Goal: Task Accomplishment & Management: Manage account settings

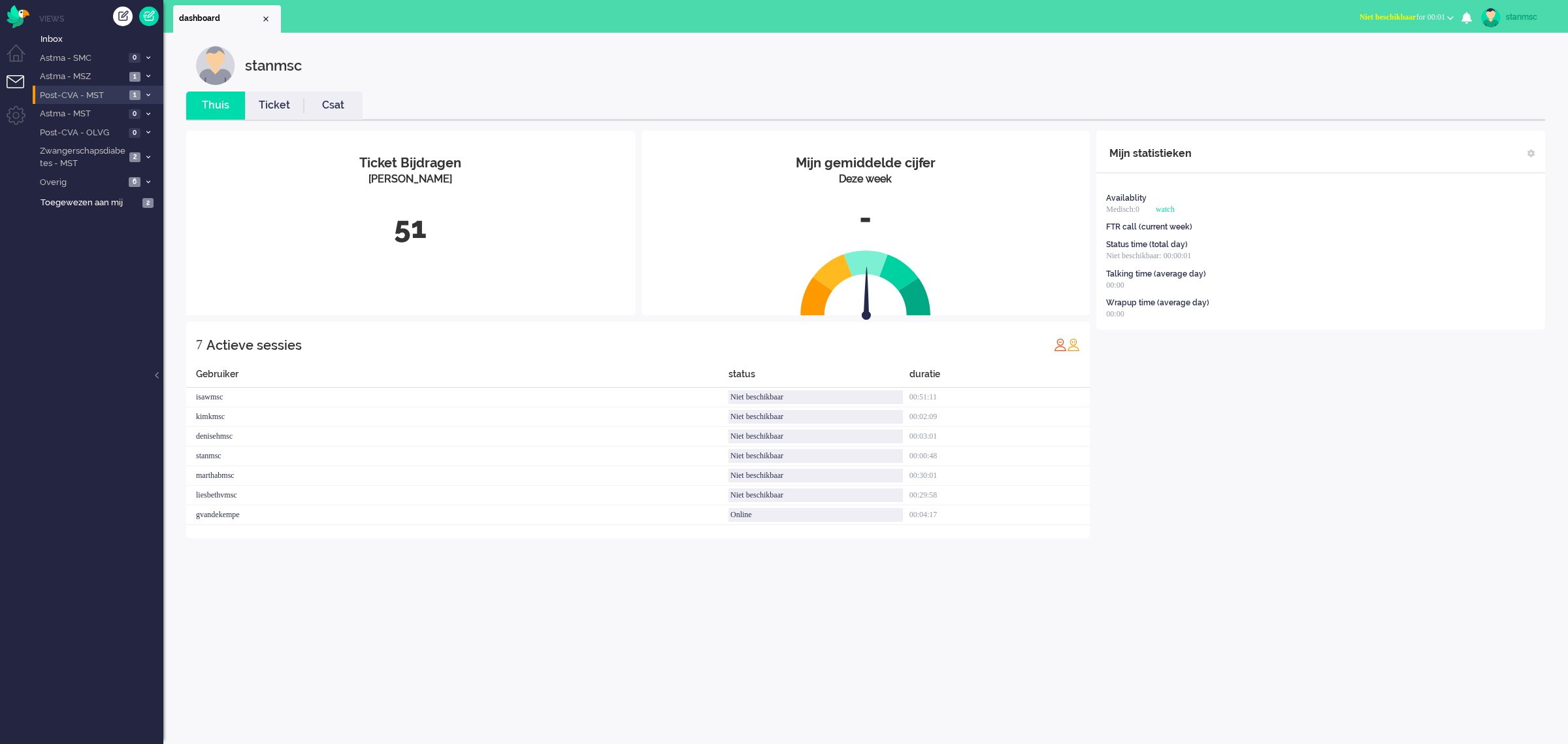
click at [98, 94] on span "Post-CVA - MST" at bounding box center [81, 96] width 87 height 13
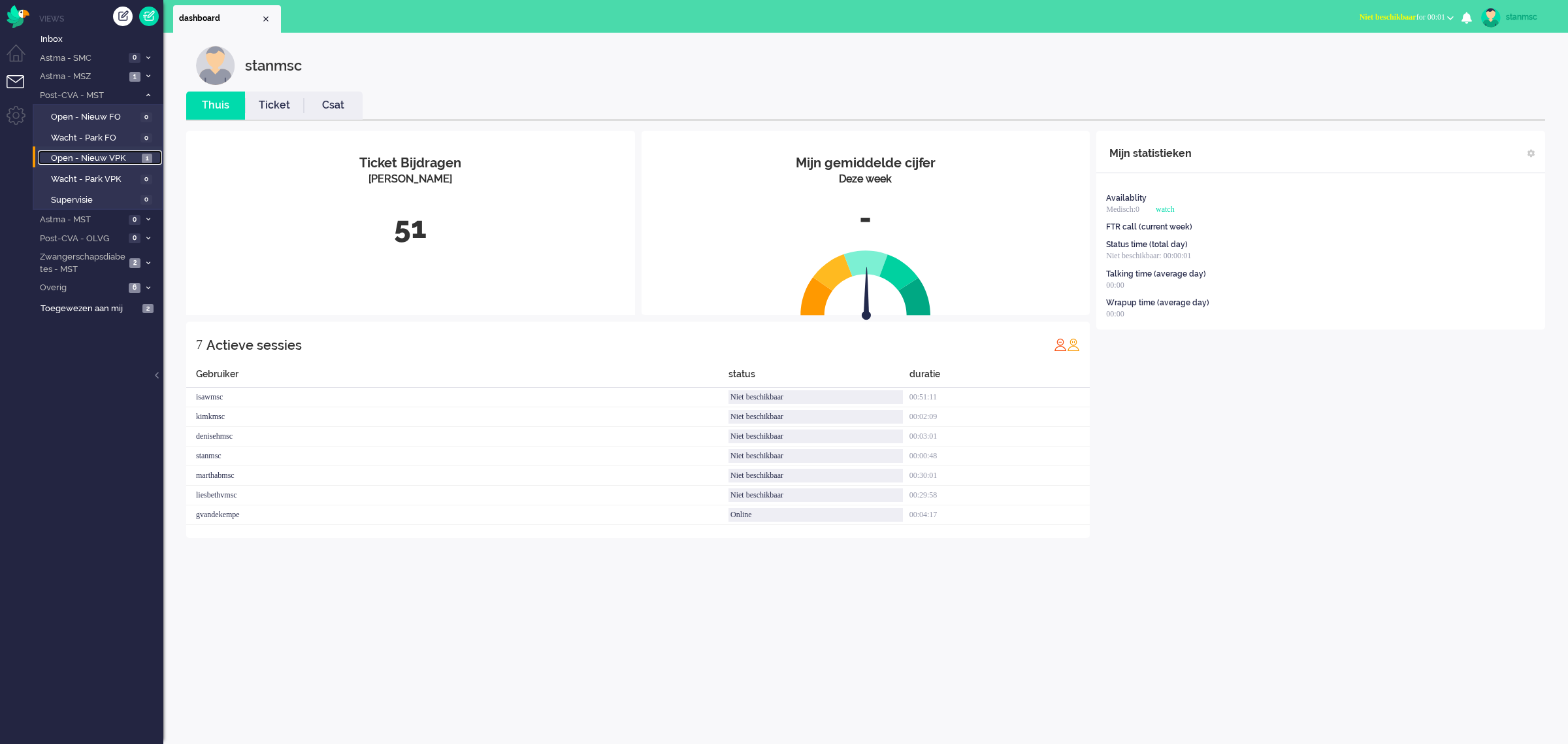
click at [96, 159] on span "Open - Nieuw VPK" at bounding box center [95, 159] width 87 height 13
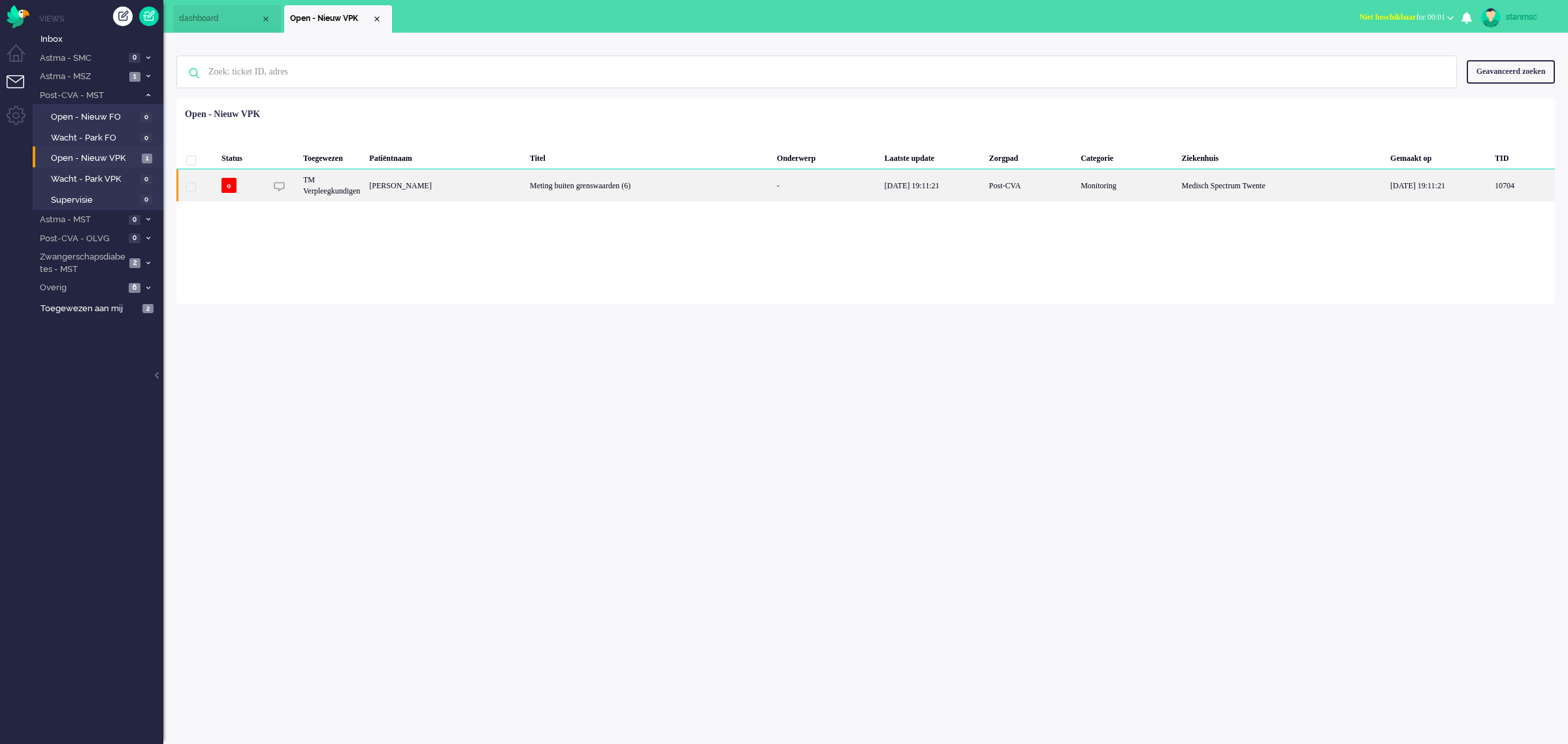
click at [526, 184] on div "[PERSON_NAME]" at bounding box center [444, 184] width 161 height 32
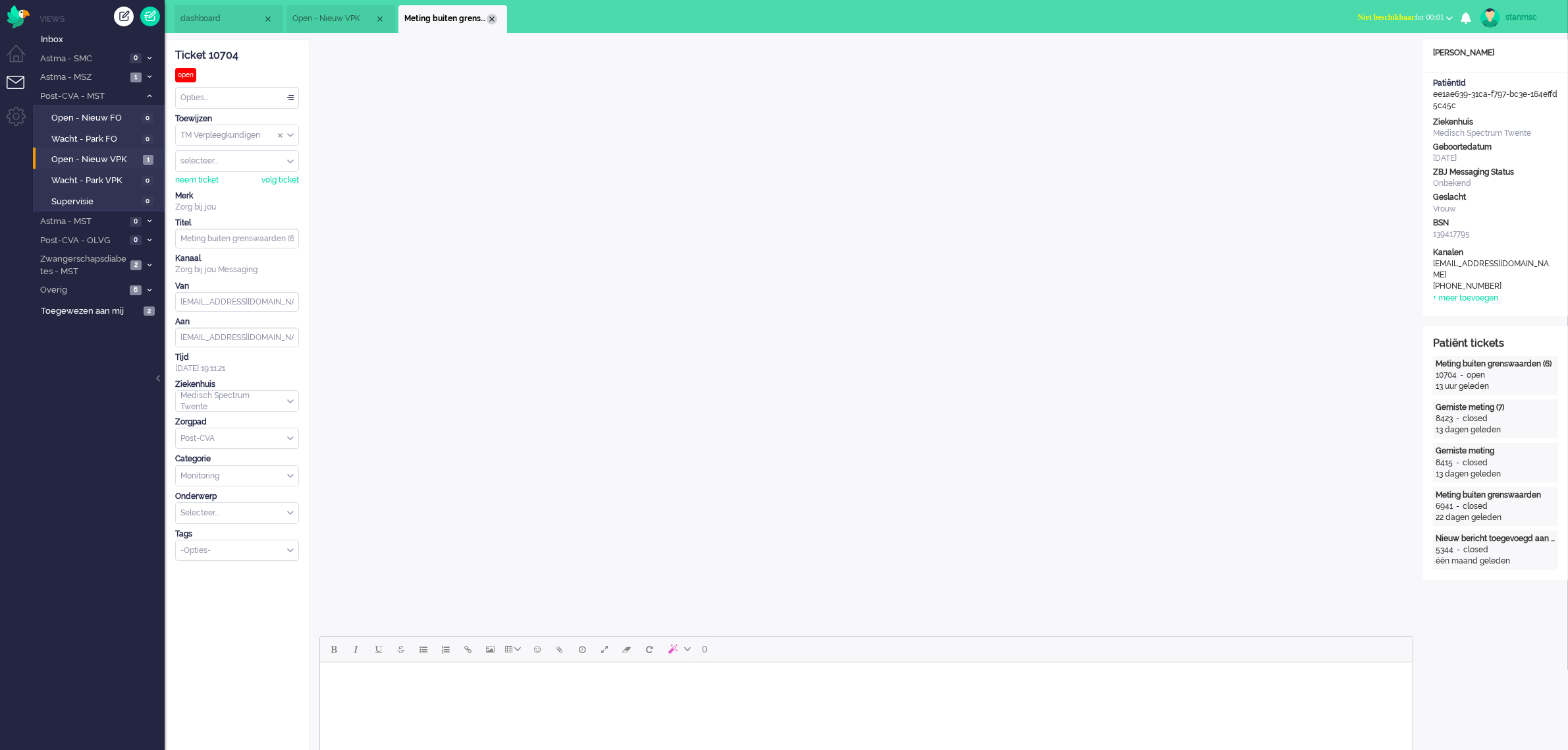
click at [491, 17] on div "Close tab" at bounding box center [491, 18] width 10 height 10
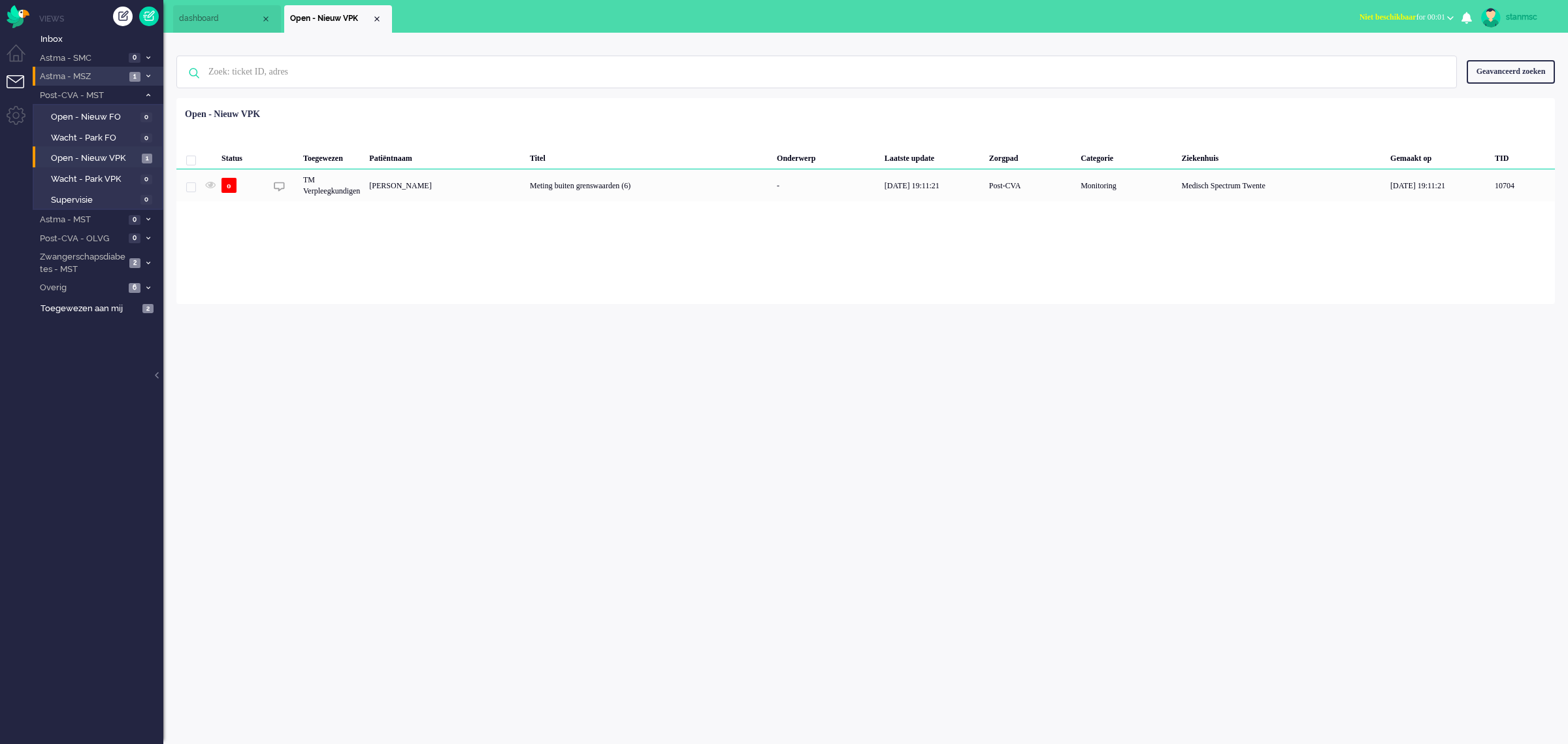
click at [64, 73] on span "Astma - MSZ" at bounding box center [81, 77] width 87 height 13
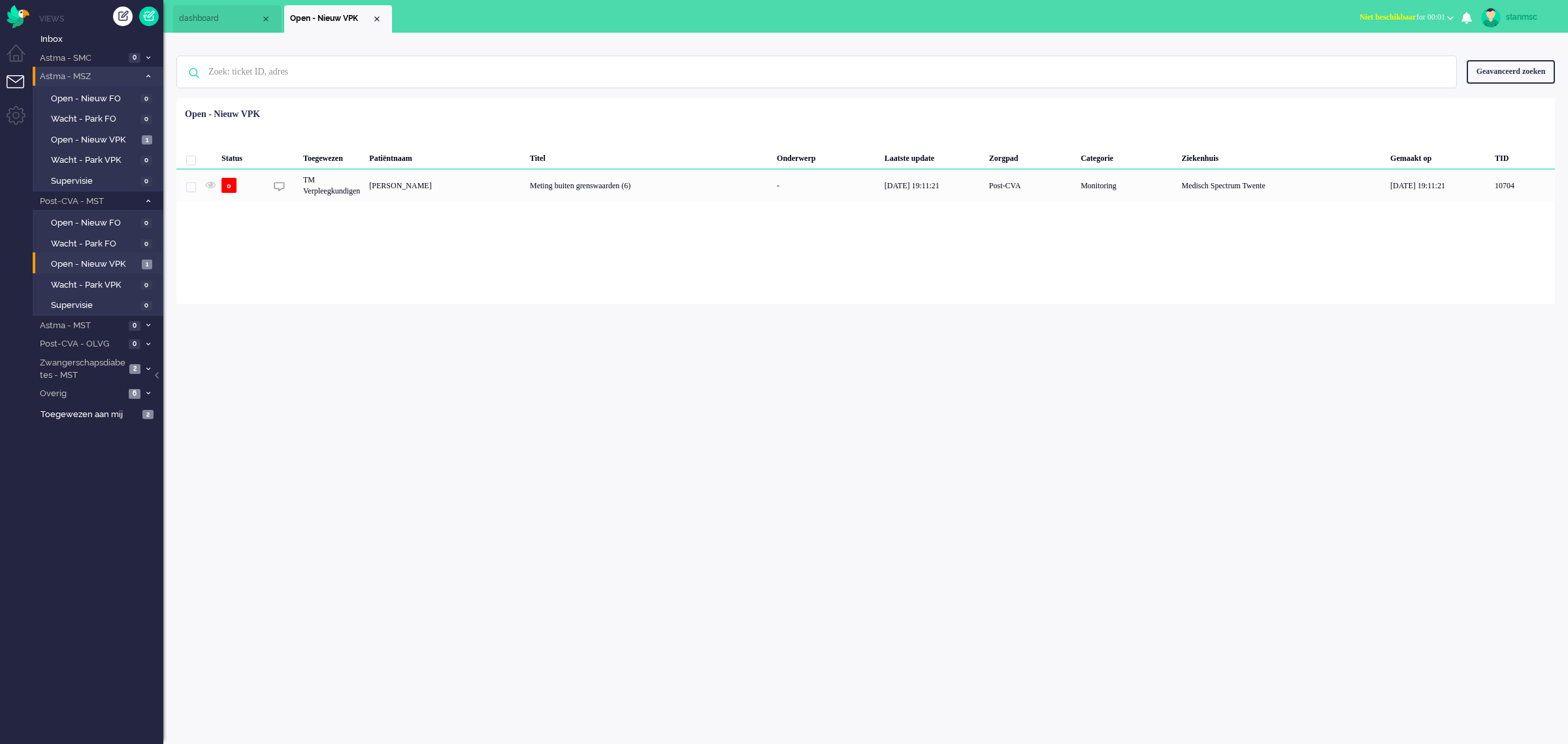
click at [65, 73] on span "Astma - MSZ" at bounding box center [88, 77] width 101 height 13
